Goal: Transaction & Acquisition: Purchase product/service

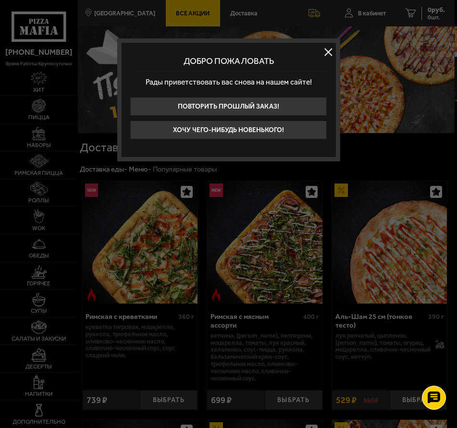
click at [326, 54] on button at bounding box center [328, 52] width 14 height 14
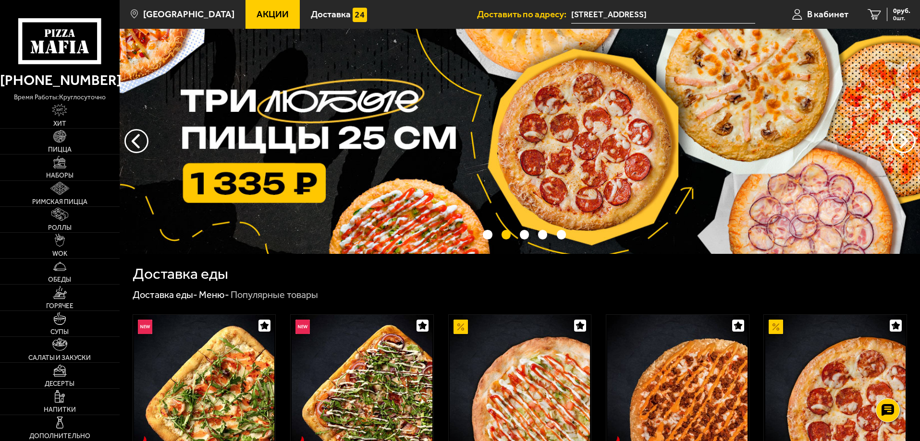
click at [253, 20] on link "Акции" at bounding box center [272, 14] width 54 height 29
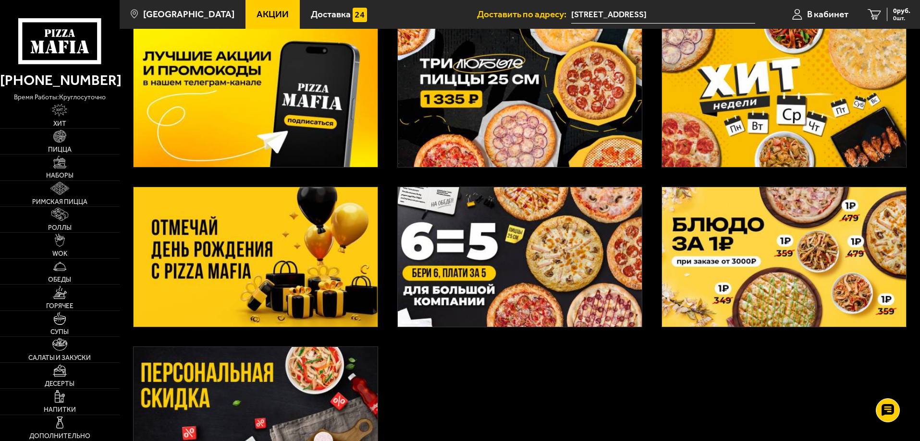
scroll to position [48, 0]
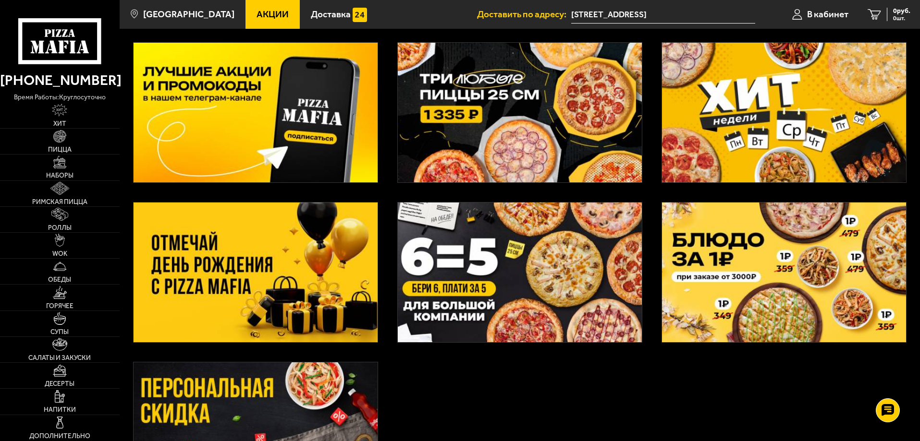
click at [456, 143] on img at bounding box center [784, 113] width 244 height 140
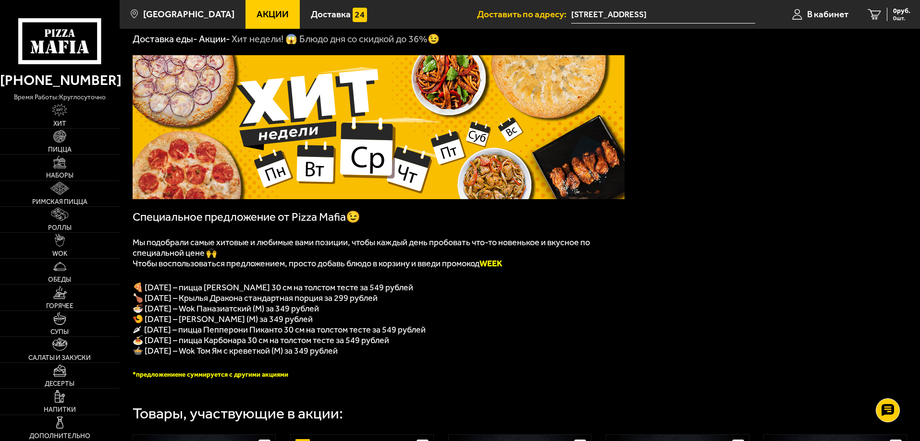
scroll to position [48, 0]
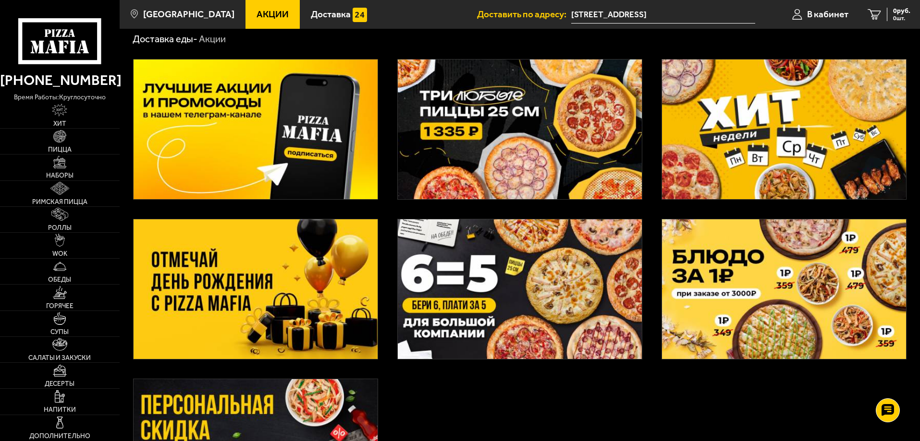
scroll to position [48, 0]
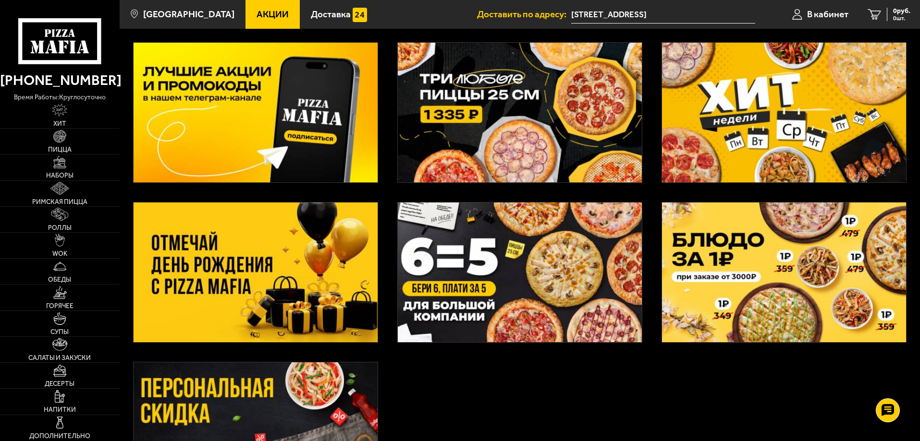
click at [456, 219] on img at bounding box center [520, 273] width 244 height 140
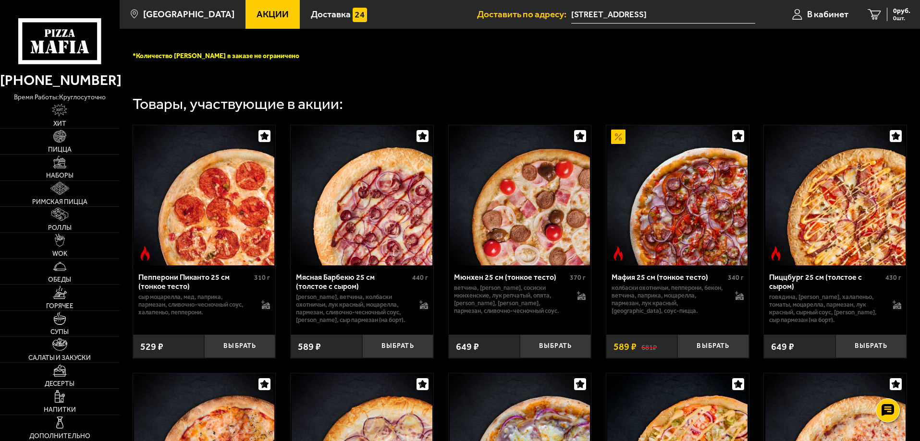
scroll to position [288, 0]
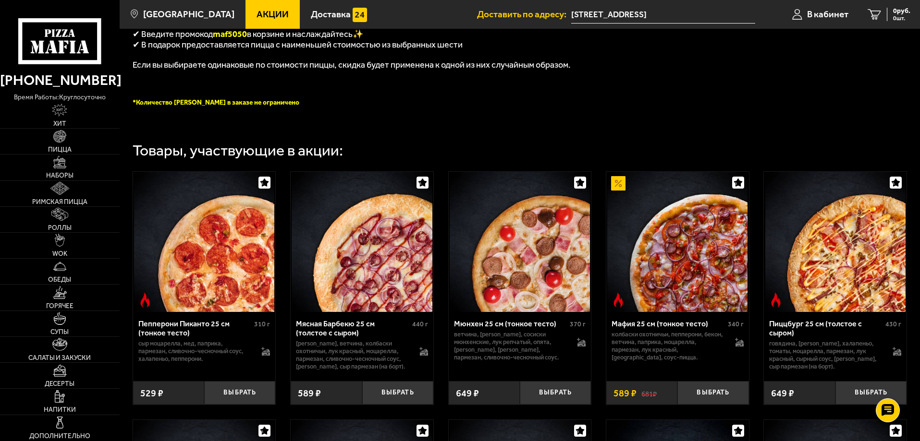
click at [257, 19] on span "Акции" at bounding box center [273, 14] width 32 height 9
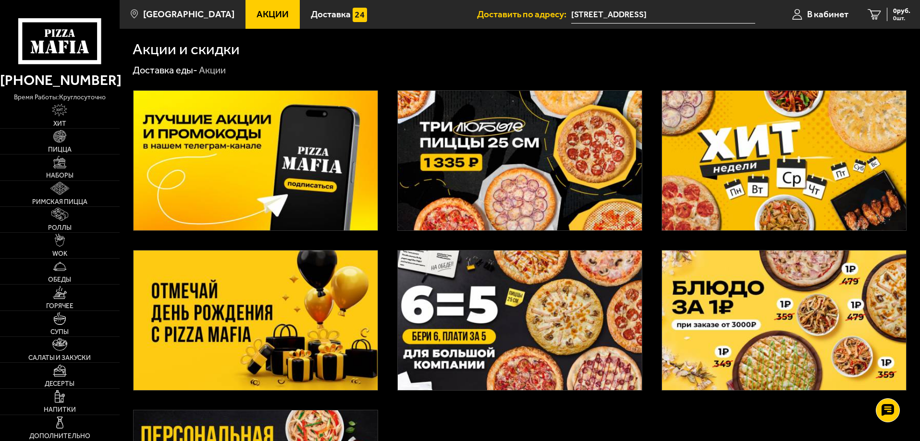
click at [456, 161] on img at bounding box center [520, 161] width 244 height 140
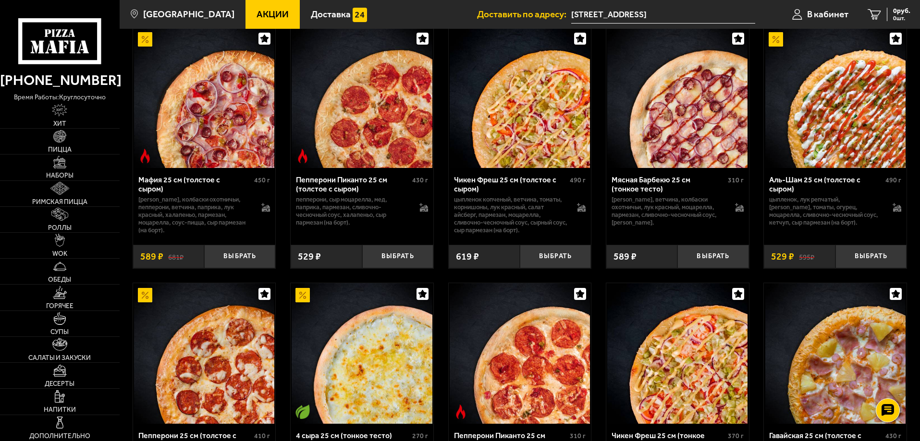
scroll to position [286, 0]
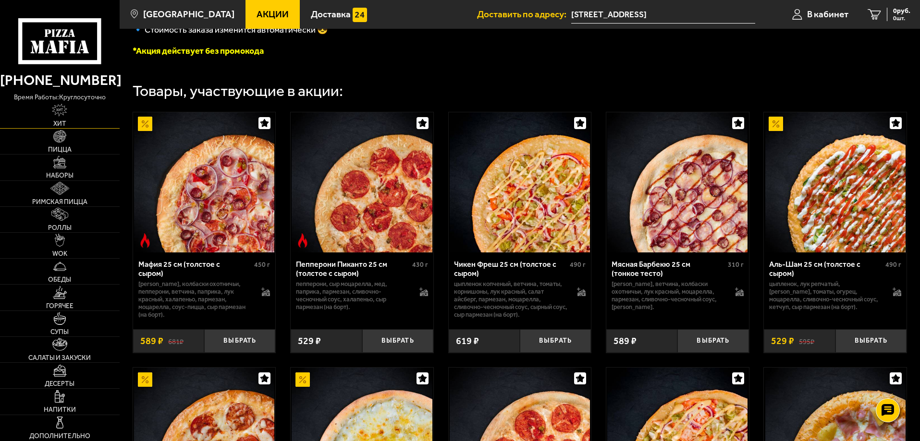
click at [70, 112] on link "Хит" at bounding box center [60, 115] width 120 height 25
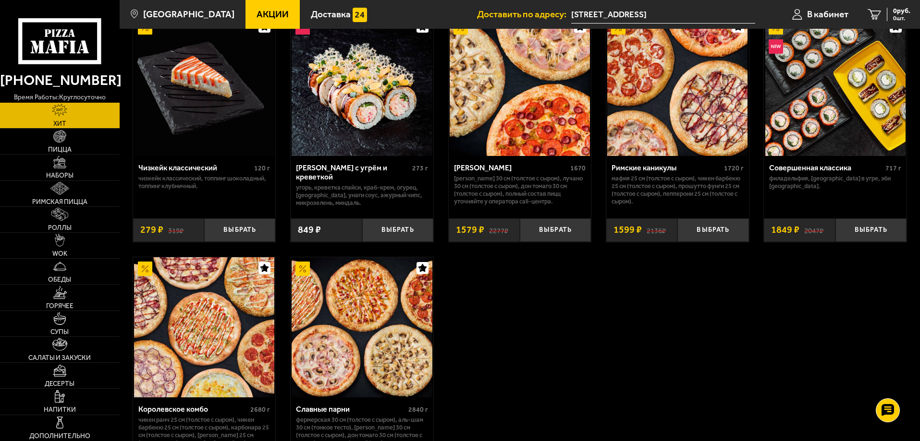
scroll to position [528, 0]
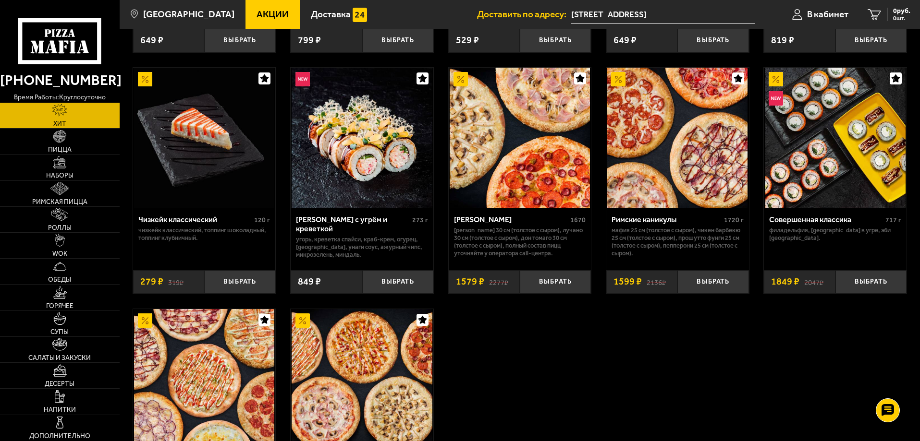
click at [257, 12] on span "Акции" at bounding box center [273, 14] width 32 height 9
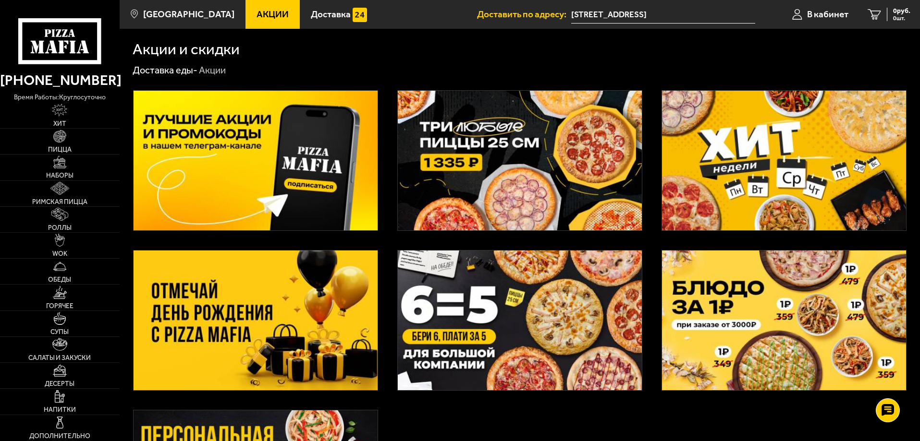
click at [456, 189] on img at bounding box center [520, 161] width 244 height 140
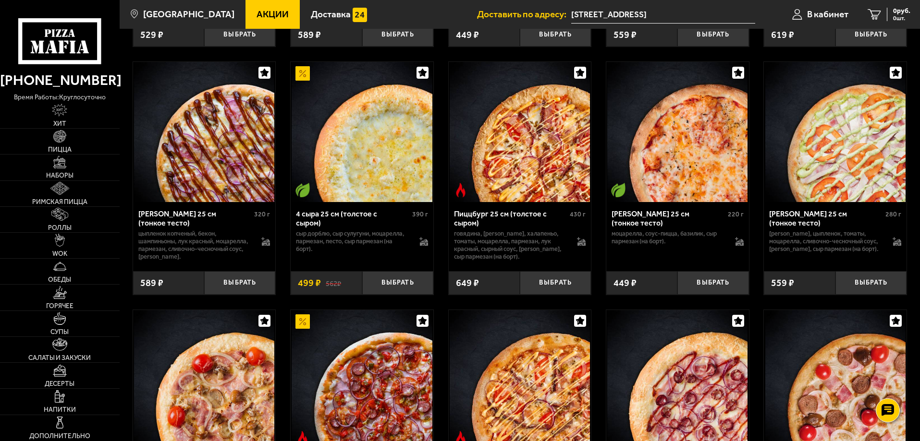
scroll to position [2306, 0]
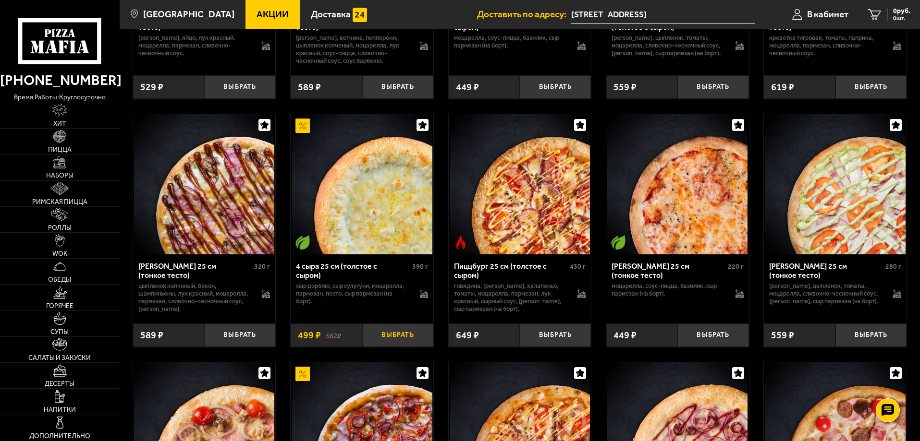
click at [386, 347] on button "Выбрать" at bounding box center [397, 336] width 71 height 24
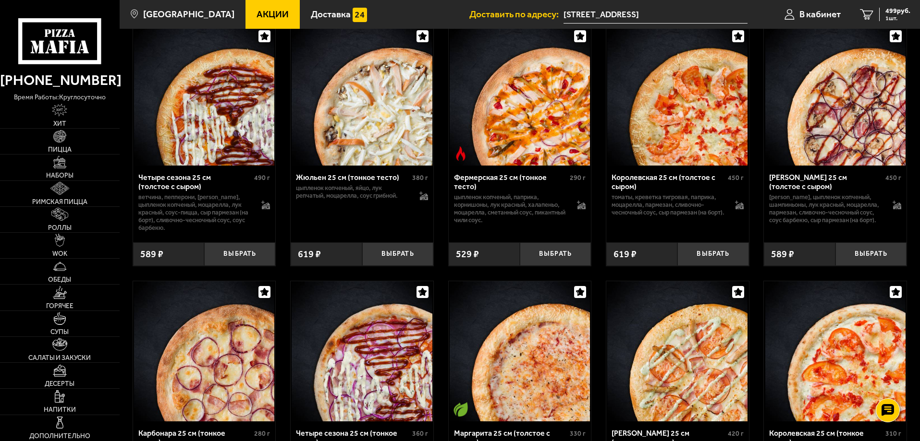
scroll to position [1874, 0]
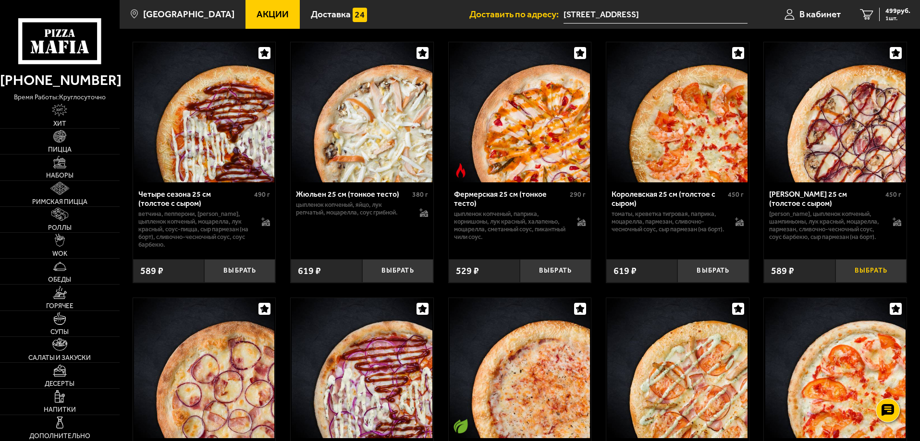
click at [456, 283] on button "Выбрать" at bounding box center [870, 271] width 71 height 24
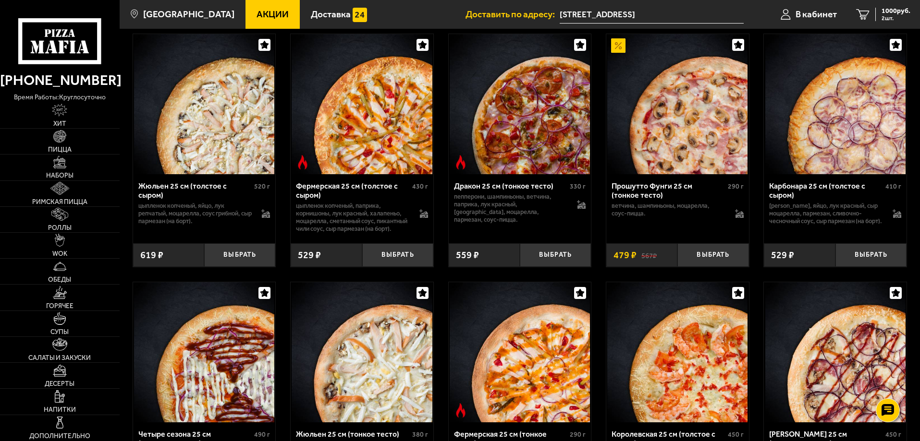
scroll to position [1681, 0]
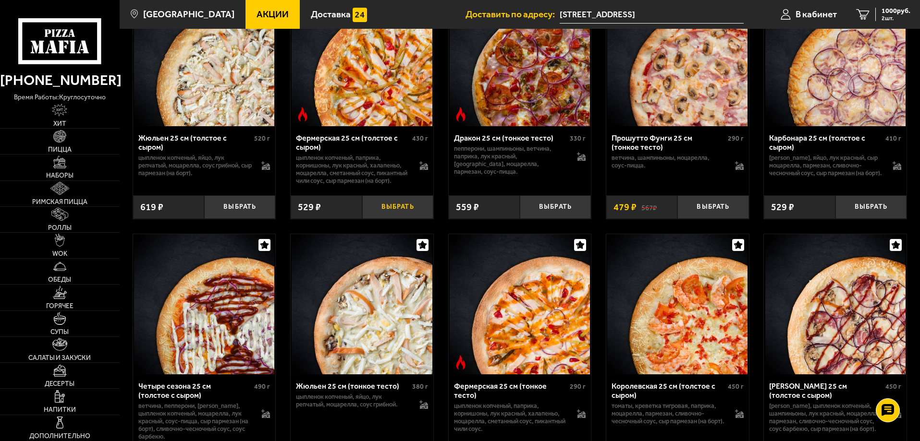
click at [383, 219] on button "Выбрать" at bounding box center [397, 208] width 71 height 24
click at [456, 15] on span "3 шт." at bounding box center [896, 18] width 29 height 6
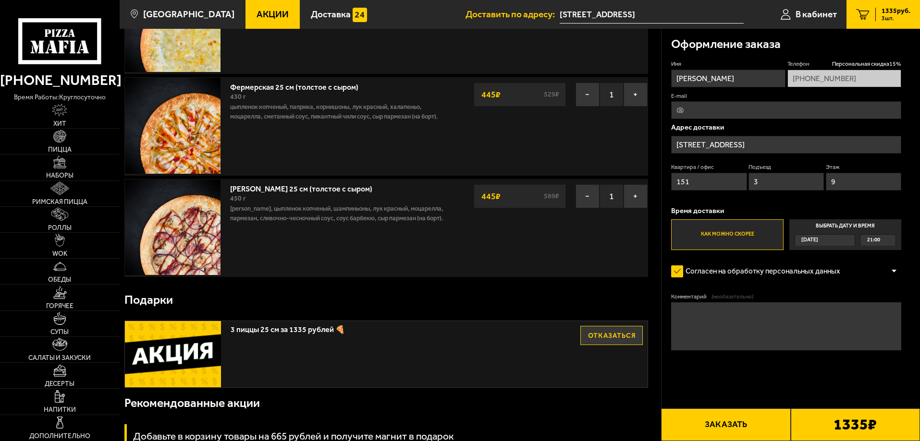
scroll to position [96, 0]
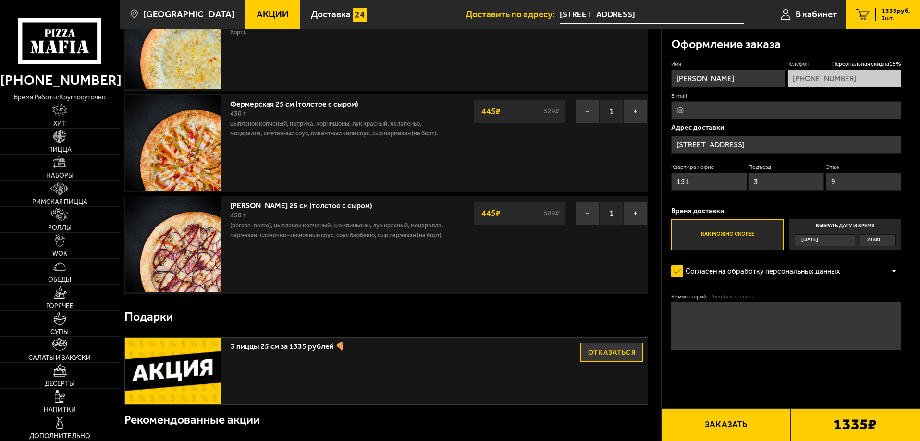
click at [456, 107] on input "E-mail" at bounding box center [786, 110] width 230 height 18
type input "[EMAIL_ADDRESS][DOMAIN_NAME]"
click at [456, 420] on button "Заказать" at bounding box center [725, 425] width 129 height 33
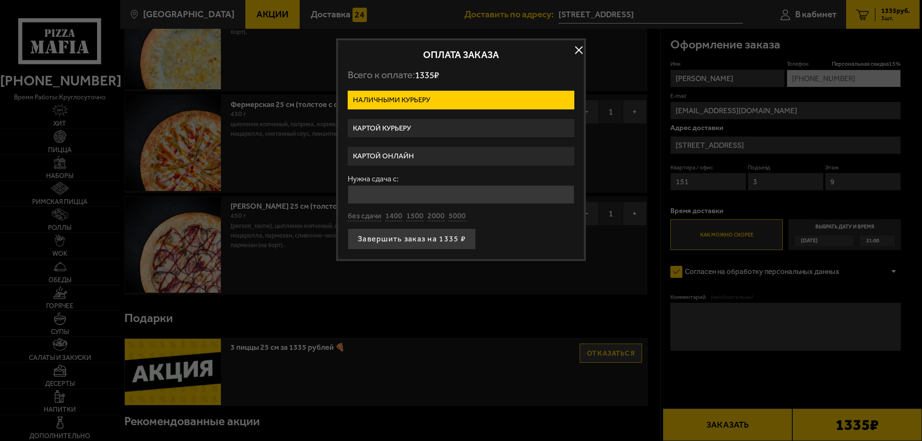
click at [416, 158] on label "Картой онлайн" at bounding box center [461, 156] width 227 height 19
click at [0, 0] on input "Картой онлайн" at bounding box center [0, 0] width 0 height 0
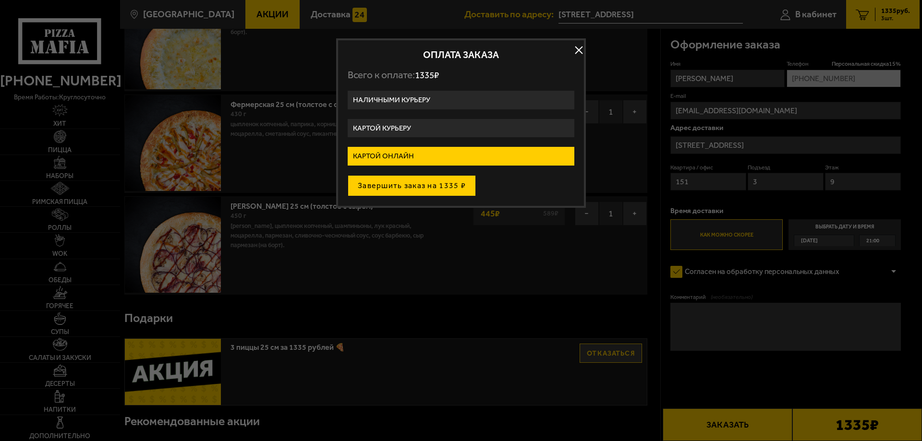
click at [424, 187] on button "Завершить заказ на 1335 ₽" at bounding box center [412, 185] width 128 height 21
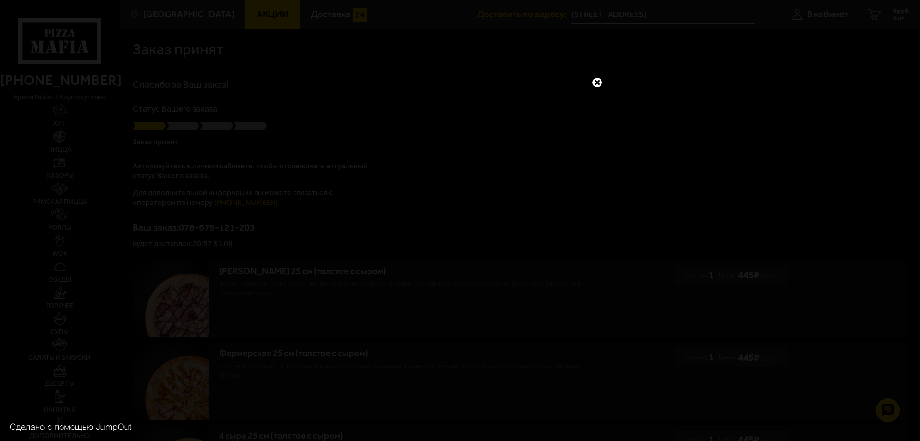
click at [599, 82] on link at bounding box center [597, 82] width 12 height 12
